Goal: Information Seeking & Learning: Learn about a topic

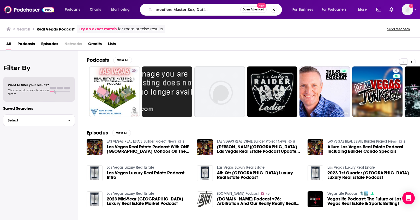
type input "The Naked Connection: Master Sex, Dating & Relationship"
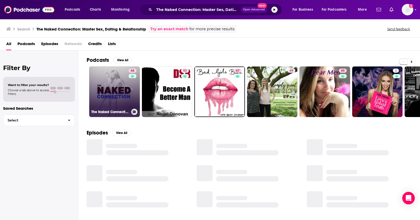
click at [119, 88] on link "66 The Naked Connection: Master Sex, Dating & Relationships" at bounding box center [114, 91] width 51 height 51
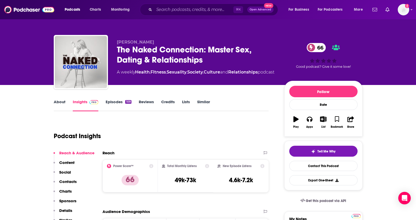
drag, startPoint x: 162, startPoint y: 43, endPoint x: 114, endPoint y: 43, distance: 47.2
click at [114, 43] on div "[PERSON_NAME] The Naked Connection: Master Sex, Dating & Relationships 66 A wee…" at bounding box center [208, 63] width 309 height 56
copy span "[PERSON_NAME]"
click at [60, 103] on link "About" at bounding box center [60, 105] width 12 height 12
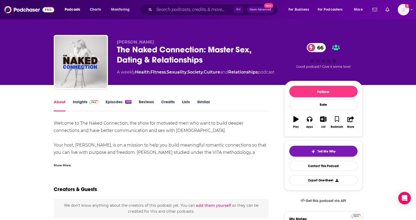
click at [65, 165] on div "Show More" at bounding box center [62, 164] width 17 height 5
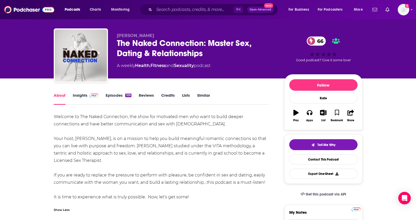
scroll to position [13, 0]
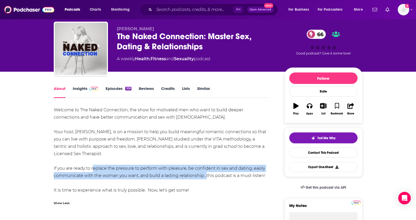
drag, startPoint x: 203, startPoint y: 175, endPoint x: 91, endPoint y: 169, distance: 112.5
click at [91, 169] on div "Welcome to The Naked Connection, the show for motivated men who want to build d…" at bounding box center [161, 150] width 215 height 88
copy div "replace the pressure to perform with pleasure, be confident in sex and dating, …"
click at [76, 86] on link "Insights" at bounding box center [86, 92] width 26 height 12
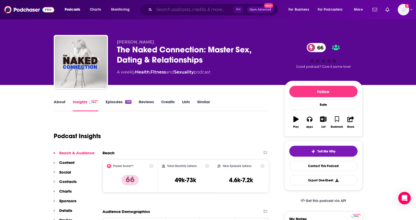
click at [178, 11] on input "Search podcasts, credits, & more..." at bounding box center [193, 9] width 79 height 8
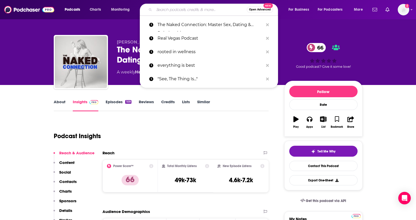
paste input "Unlicensed Therapy"
type input "Unlicensed Therapy"
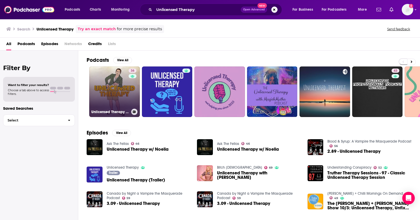
click at [121, 81] on link "36 Unlicensed Therapy w/ [PERSON_NAME]" at bounding box center [114, 91] width 51 height 51
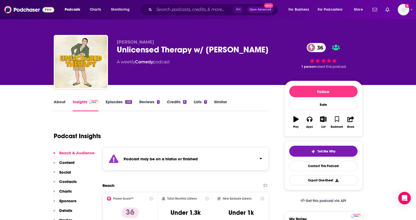
click at [59, 102] on link "About" at bounding box center [60, 105] width 12 height 12
